Goal: Task Accomplishment & Management: Complete application form

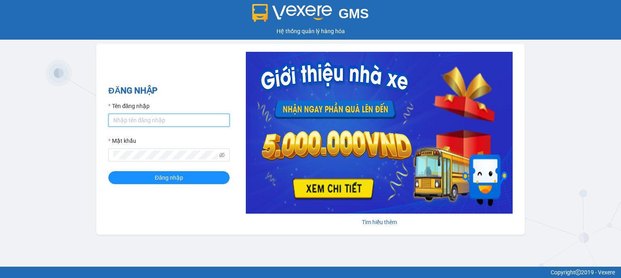
click at [208, 120] on input "Tên đăng nhập" at bounding box center [168, 120] width 121 height 13
type input "hocviecdn.hhg"
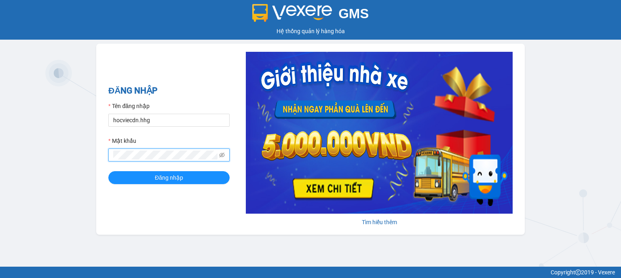
click at [108, 171] on button "Đăng nhập" at bounding box center [168, 177] width 121 height 13
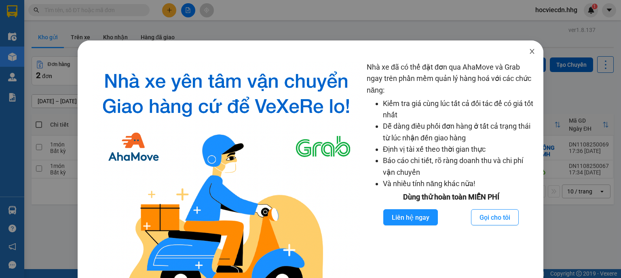
click at [531, 53] on span "Close" at bounding box center [532, 51] width 23 height 23
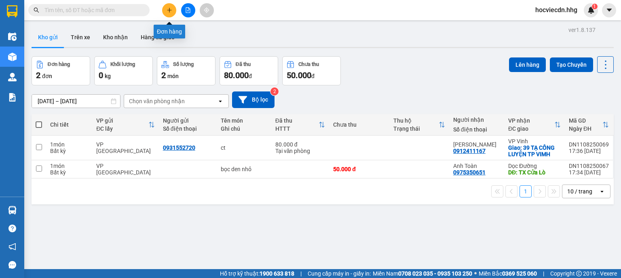
click at [169, 14] on button at bounding box center [169, 10] width 14 height 14
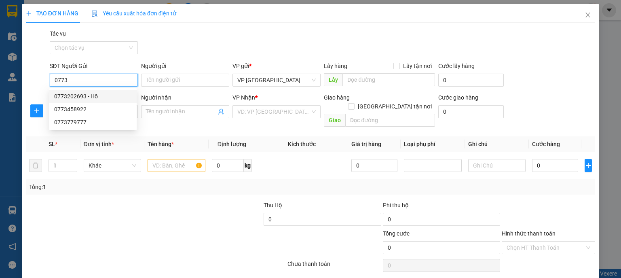
click at [105, 91] on div "0773202693 - Hổ" at bounding box center [92, 96] width 87 height 13
type input "0773202693"
type input "Hổ"
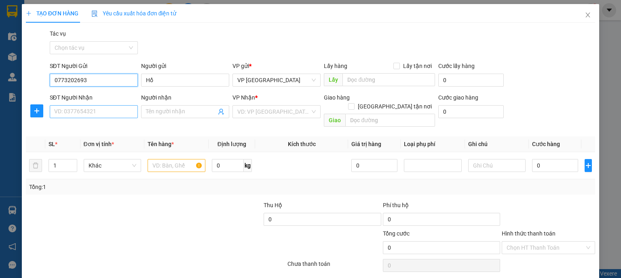
type input "0773202693"
click at [91, 115] on input "SĐT Người Nhận" at bounding box center [94, 111] width 88 height 13
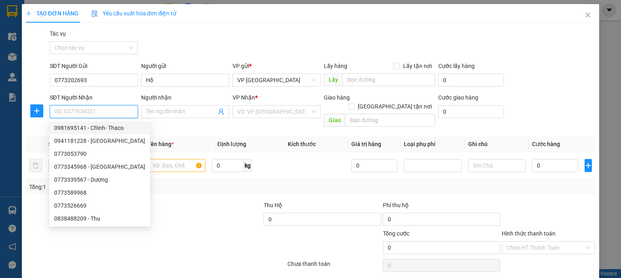
click at [88, 126] on div "0981695141 - Chỉnh- Thaco" at bounding box center [99, 127] width 91 height 9
type input "0981695141"
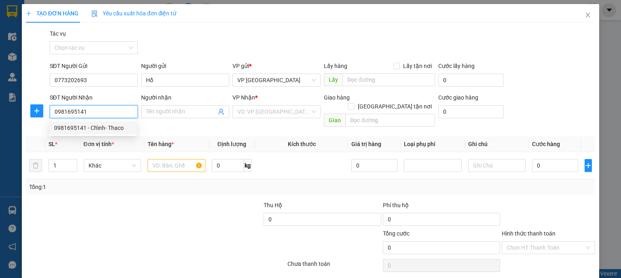
type input "Chỉnh- Thaco"
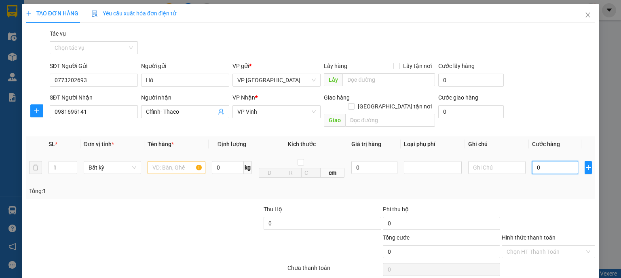
click at [539, 161] on input "0" at bounding box center [555, 167] width 46 height 13
type input "5"
type input "50"
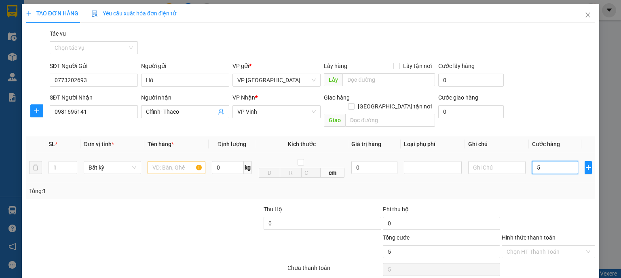
type input "50"
type input "500"
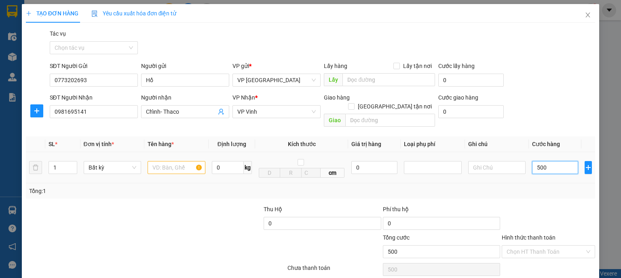
type input "5.000"
type input "50.000"
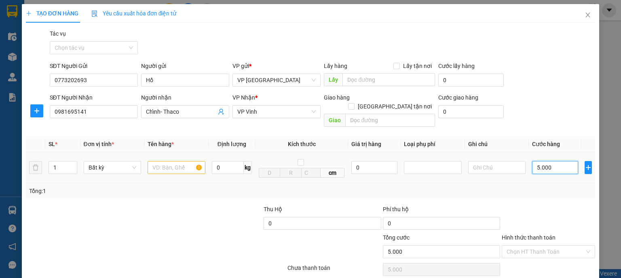
type input "50.000"
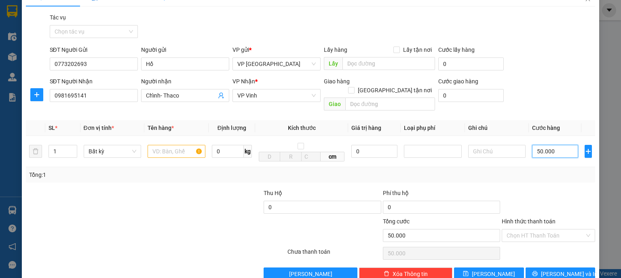
scroll to position [25, 0]
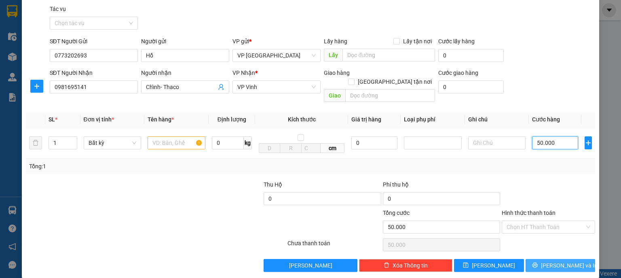
type input "50.000"
click at [547, 259] on button "Lưu và In" at bounding box center [561, 265] width 70 height 13
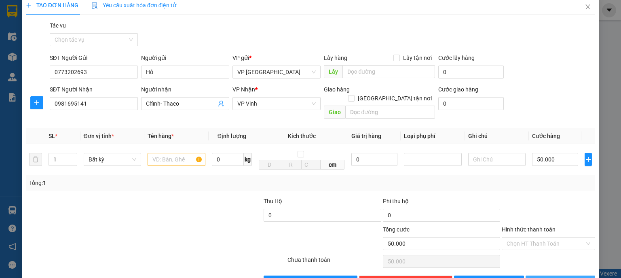
scroll to position [0, 0]
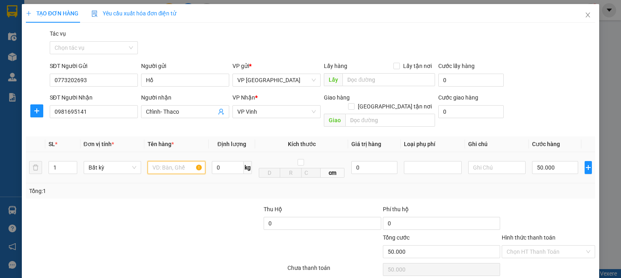
click at [183, 161] on input "text" at bounding box center [177, 167] width 58 height 13
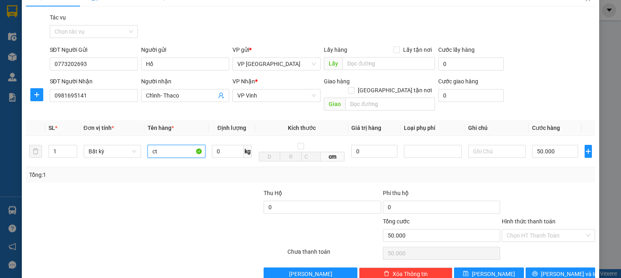
scroll to position [25, 0]
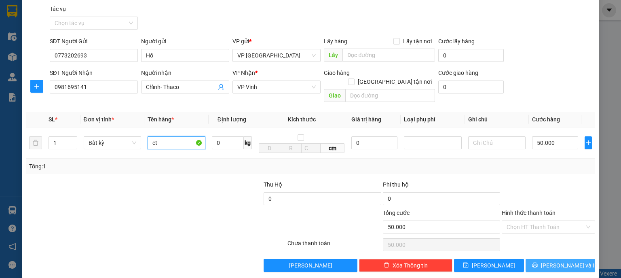
type input "ct"
click at [572, 261] on span "Lưu và In" at bounding box center [569, 265] width 57 height 9
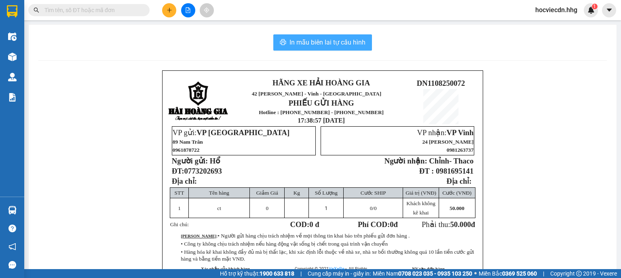
click at [303, 46] on span "In mẫu biên lai tự cấu hình" at bounding box center [328, 42] width 76 height 10
